Goal: Entertainment & Leisure: Consume media (video, audio)

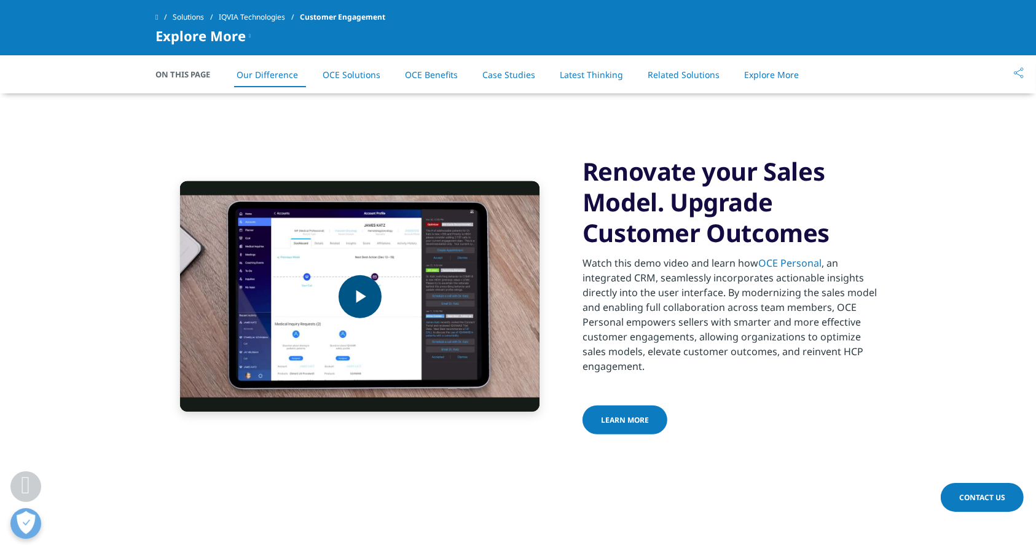
scroll to position [920, 0]
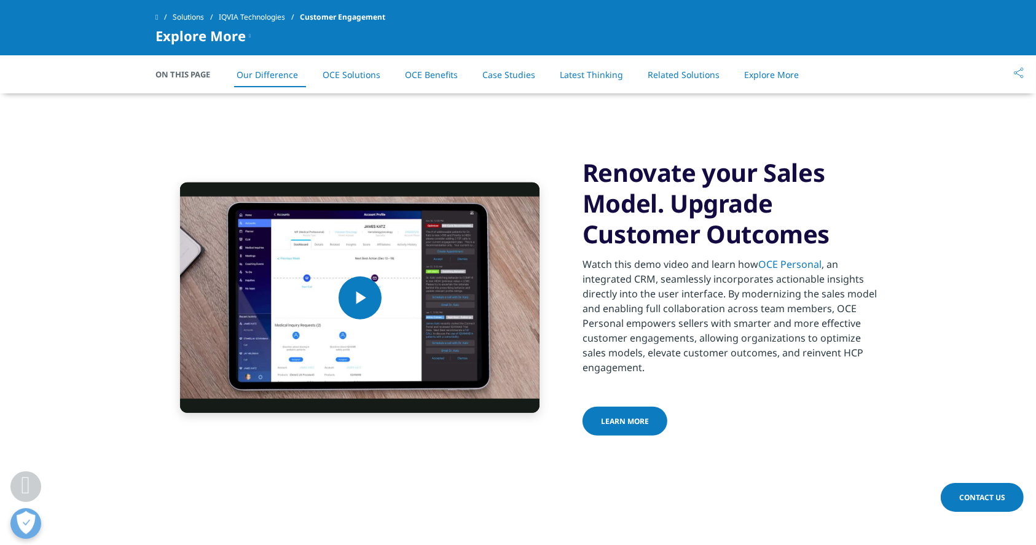
click at [299, 89] on div "PRODUCT SPOTLIGHT" at bounding box center [328, 76] width 88 height 26
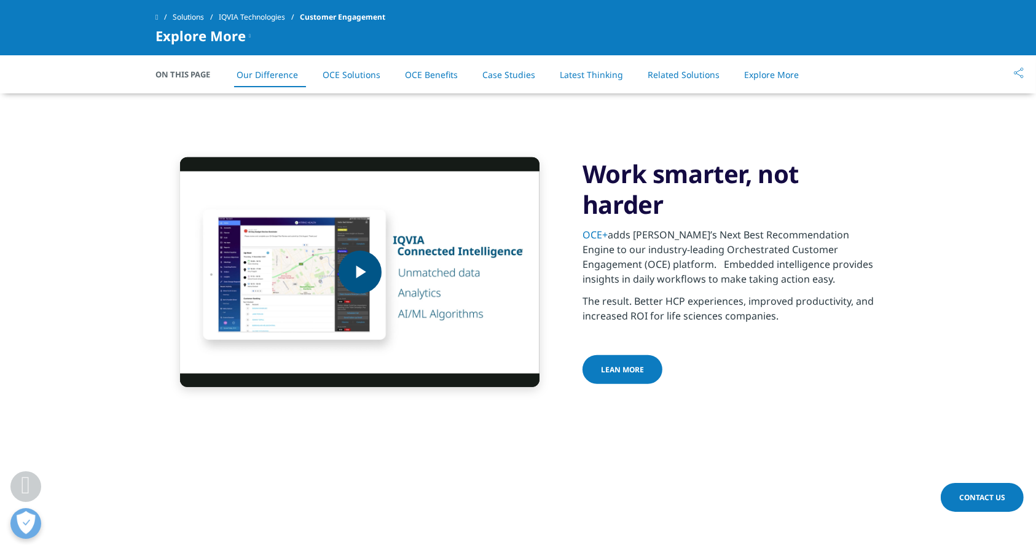
click at [360, 272] on span "Video Player" at bounding box center [360, 272] width 0 height 0
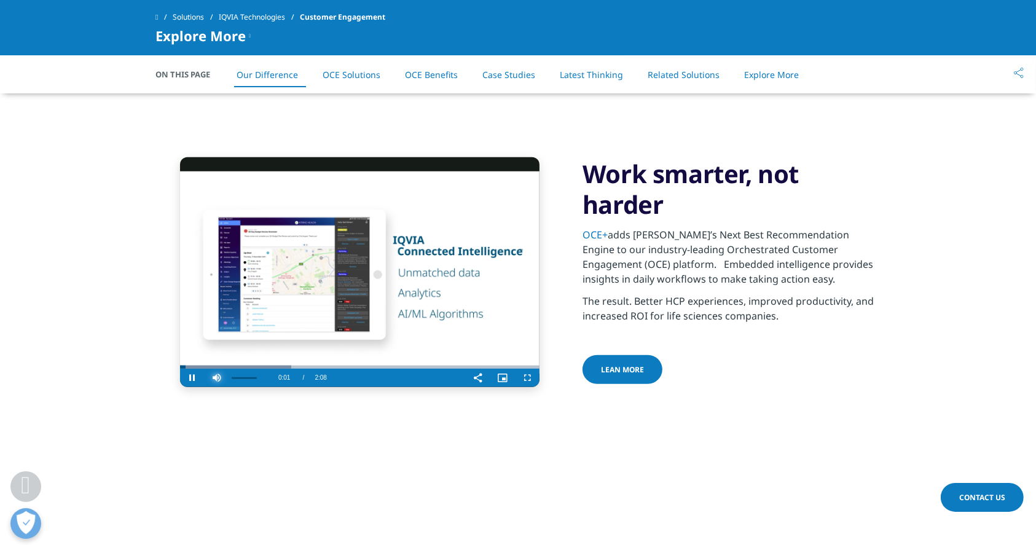
click at [210, 378] on span "Video Player" at bounding box center [217, 378] width 25 height 0
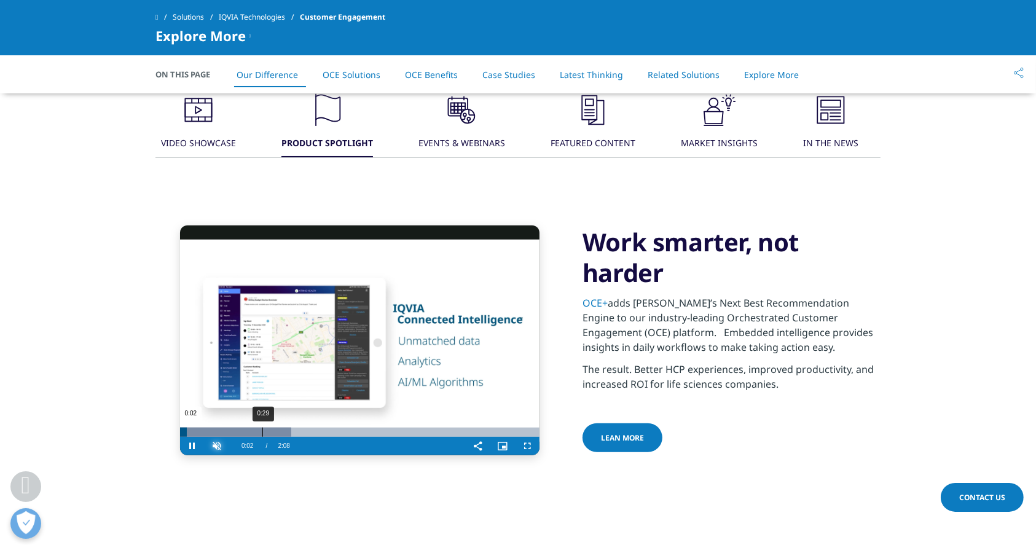
click at [262, 435] on div "0:29" at bounding box center [262, 432] width 1 height 9
click at [327, 431] on div "0:52" at bounding box center [326, 432] width 1 height 9
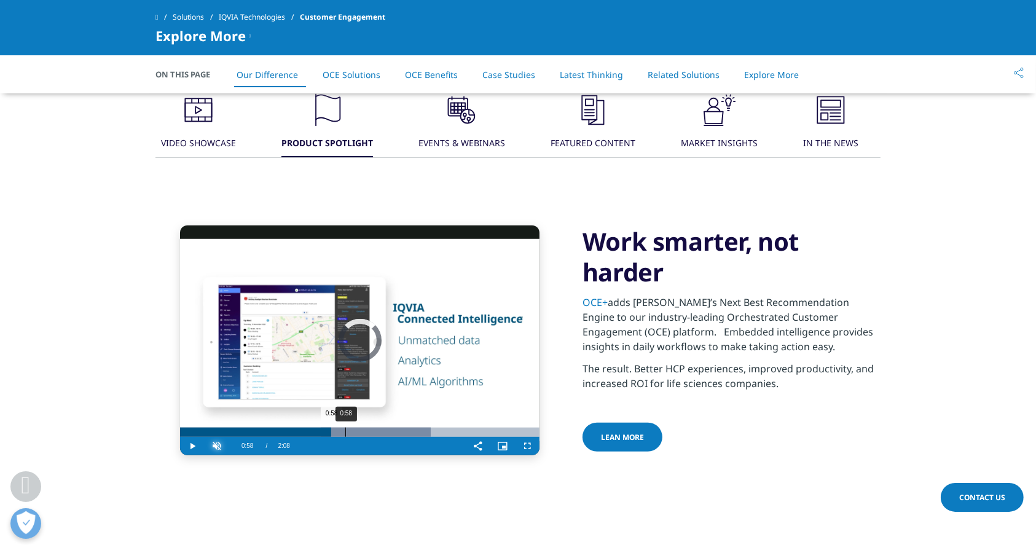
click at [345, 434] on div "0:58" at bounding box center [345, 432] width 1 height 9
click at [383, 433] on div "Progress Bar" at bounding box center [404, 432] width 166 height 9
click at [421, 434] on div "1:25" at bounding box center [421, 432] width 1 height 9
click at [477, 433] on div "1:45" at bounding box center [477, 432] width 1 height 9
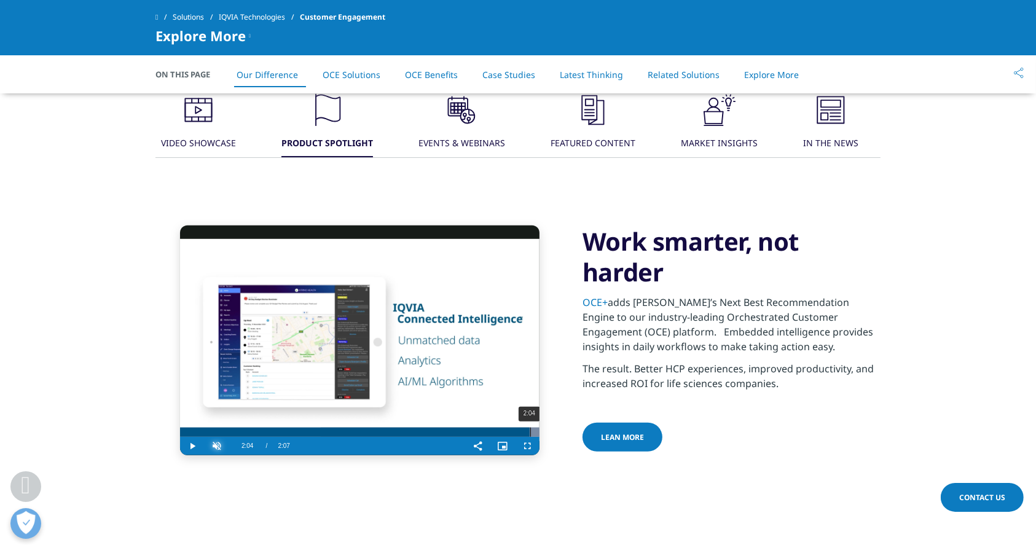
click at [529, 428] on div "Loaded : 100.00% 2:04 2:04" at bounding box center [359, 432] width 359 height 9
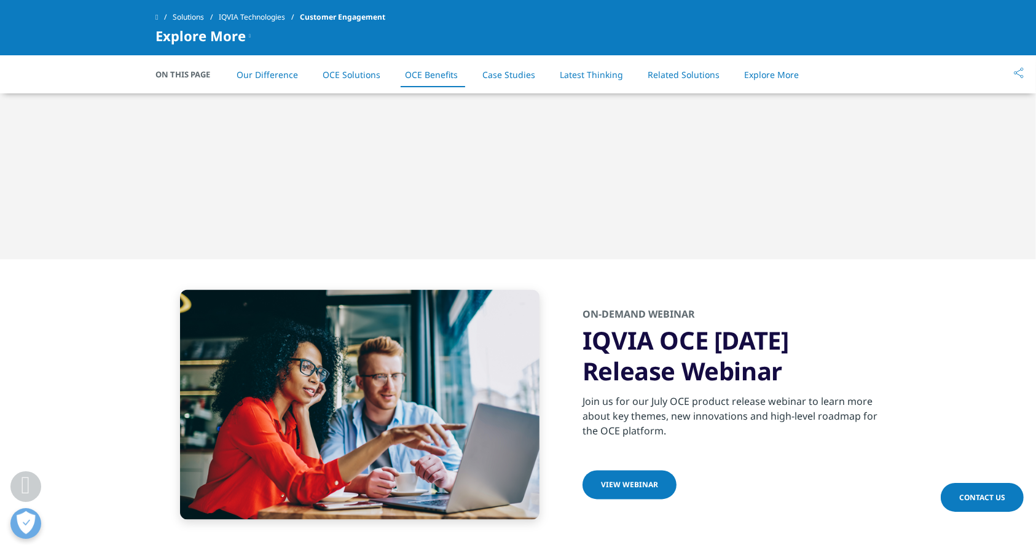
scroll to position [2178, 0]
